Goal: Check status: Check status

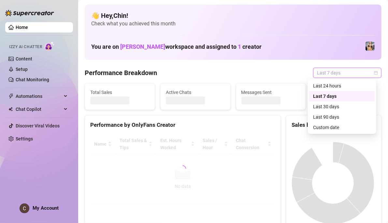
click at [372, 71] on div "Last 7 days" at bounding box center [347, 73] width 68 height 10
click at [331, 127] on div "Custom date" at bounding box center [342, 127] width 58 height 7
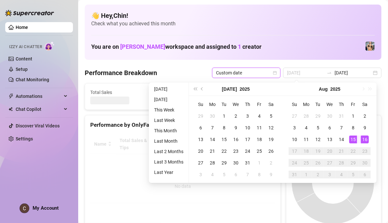
click at [357, 138] on td "15" at bounding box center [353, 140] width 12 height 12
click at [364, 139] on div "16" at bounding box center [365, 140] width 8 height 8
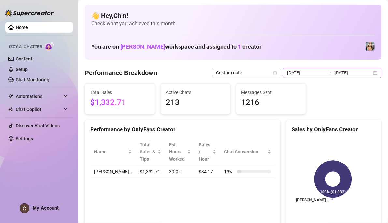
click at [368, 73] on div "2025-08-09 2025-08-16" at bounding box center [332, 73] width 98 height 10
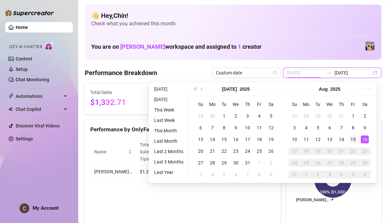
type input "[DATE]"
click at [354, 141] on div "15" at bounding box center [353, 140] width 8 height 8
click at [363, 140] on div "16" at bounding box center [365, 140] width 8 height 8
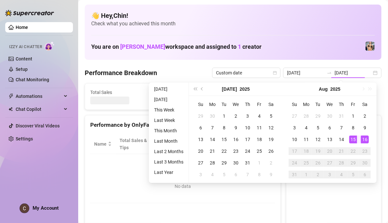
type input "[DATE]"
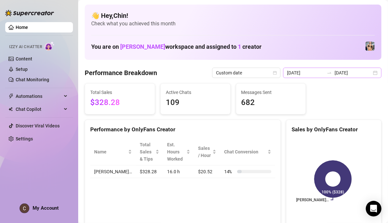
click at [373, 73] on div "2025-08-15 2025-08-16" at bounding box center [332, 73] width 98 height 10
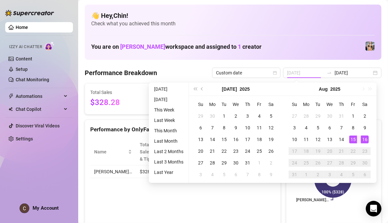
click at [353, 138] on div "15" at bounding box center [353, 140] width 8 height 8
click at [364, 139] on div "16" at bounding box center [365, 140] width 8 height 8
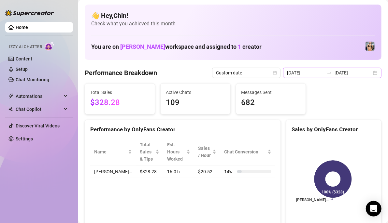
click at [371, 71] on div "2025-08-15 2025-08-16" at bounding box center [332, 73] width 98 height 10
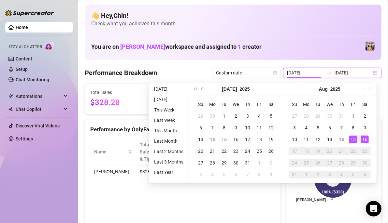
type input "[DATE]"
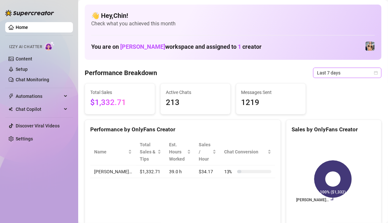
click at [367, 71] on span "Last 7 days" at bounding box center [347, 73] width 61 height 10
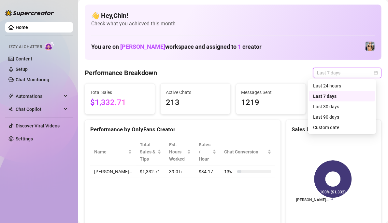
click at [374, 74] on icon "calendar" at bounding box center [376, 73] width 4 height 4
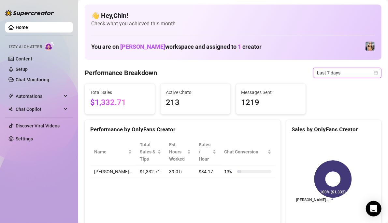
click at [374, 72] on icon "calendar" at bounding box center [376, 73] width 4 height 4
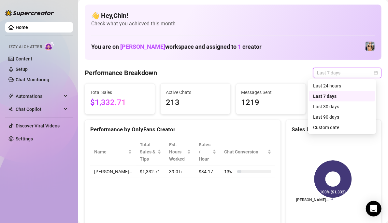
click at [326, 129] on div "Last 24 hours Last 7 days Last 30 days Last 24 hours Last 7 days Last 30 days L…" at bounding box center [342, 106] width 68 height 55
click at [333, 126] on div "Custom date" at bounding box center [342, 127] width 58 height 7
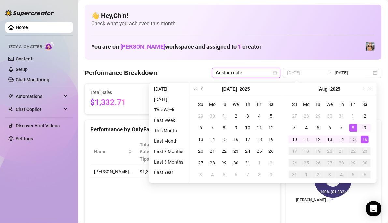
type input "[DATE]"
click at [355, 139] on div "15" at bounding box center [353, 140] width 8 height 8
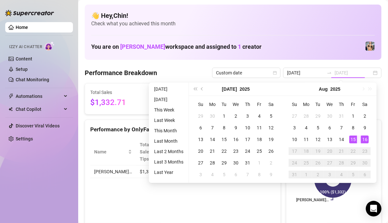
click at [366, 138] on div "16" at bounding box center [365, 140] width 8 height 8
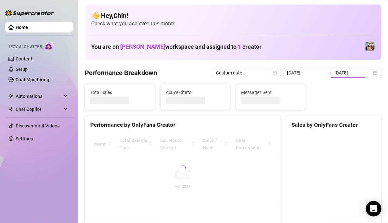
type input "[DATE]"
